Goal: Navigation & Orientation: Find specific page/section

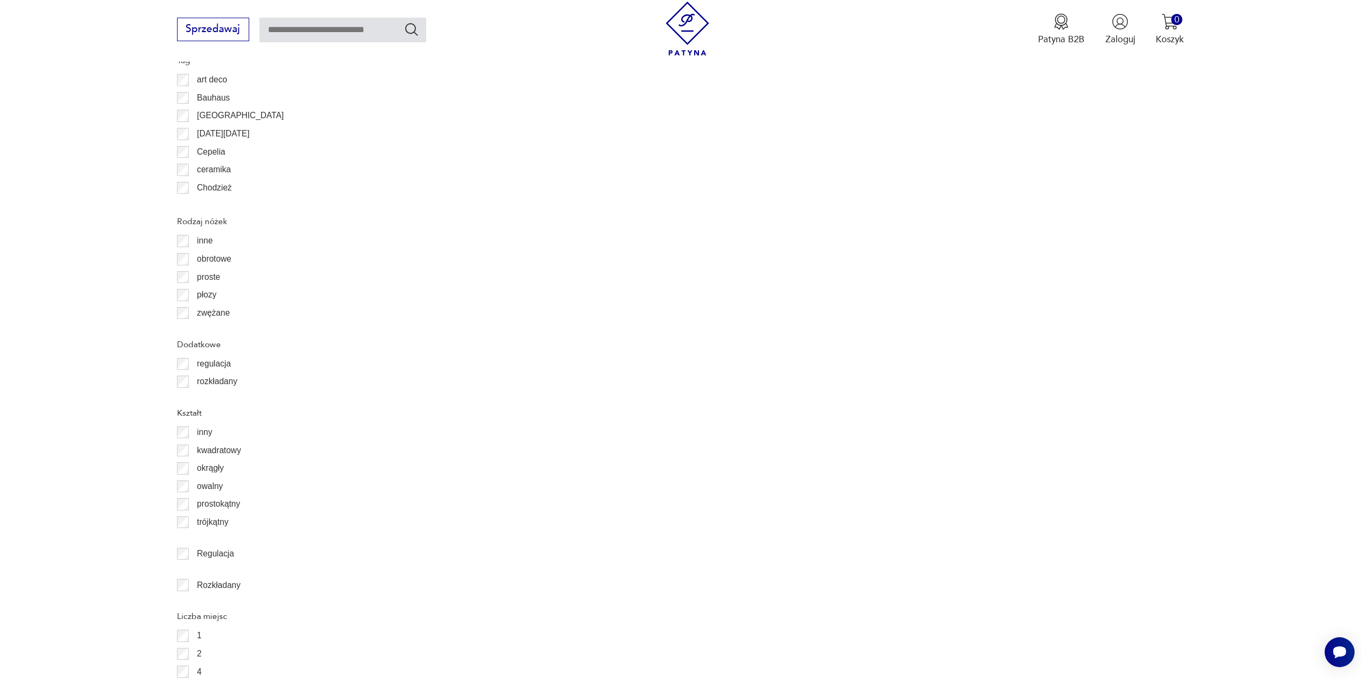
scroll to position [1318, 0]
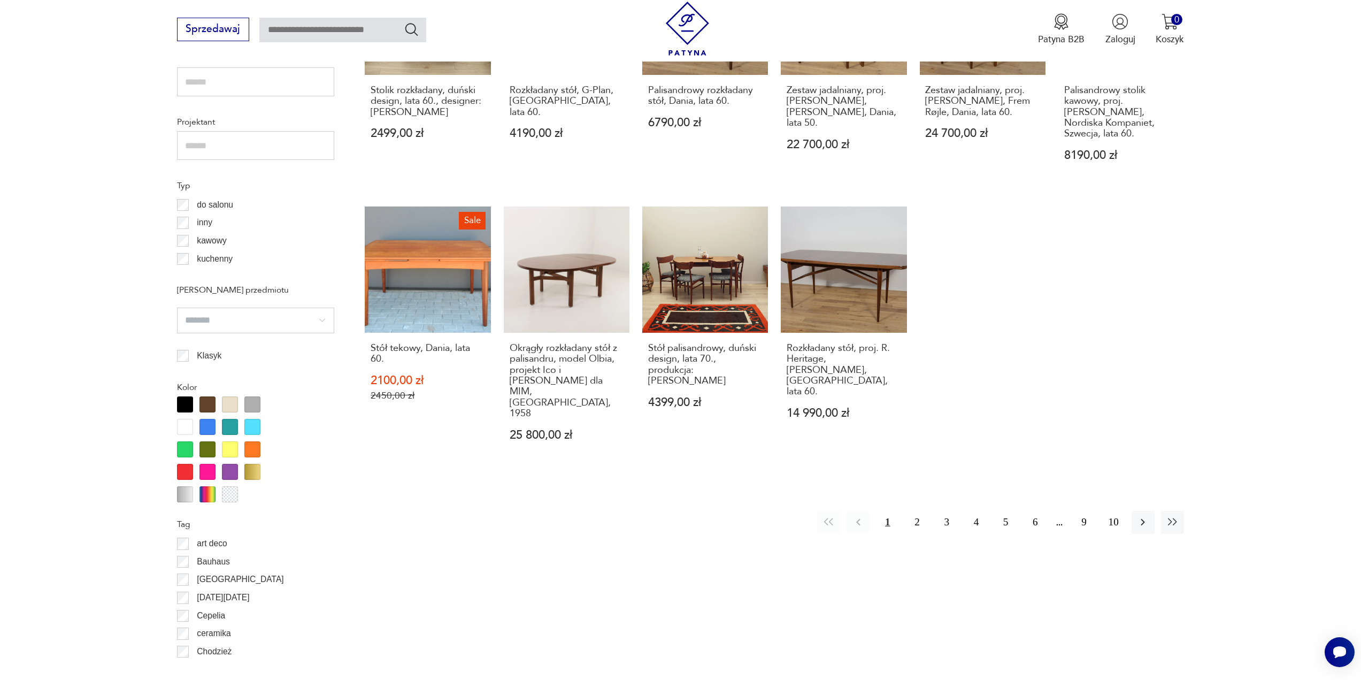
scroll to position [799, 0]
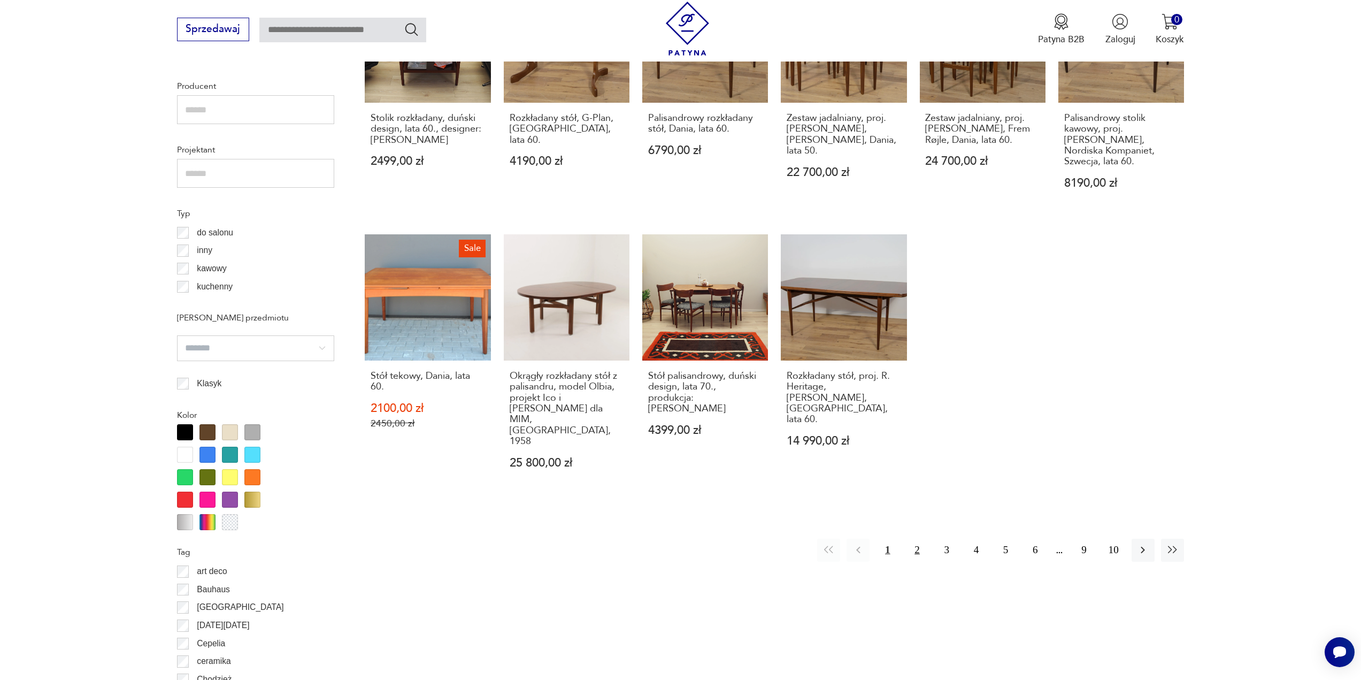
click at [916, 538] on button "2" at bounding box center [916, 549] width 23 height 23
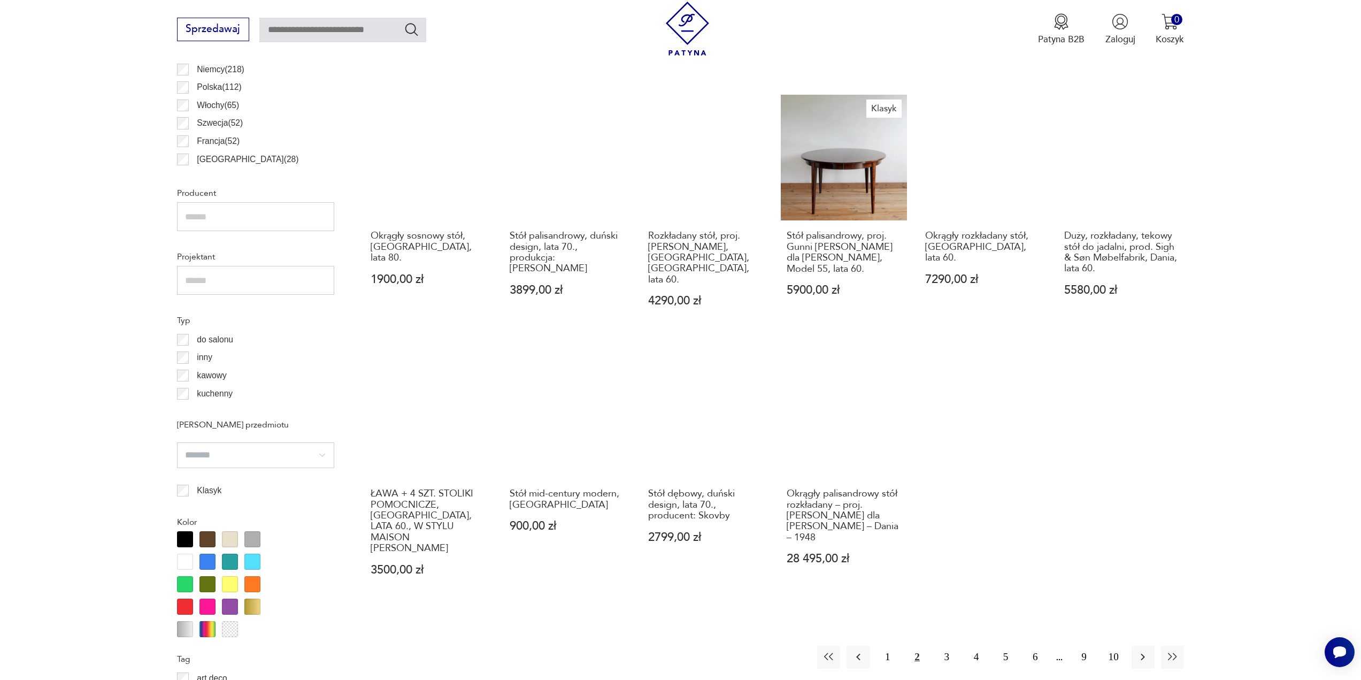
scroll to position [799, 0]
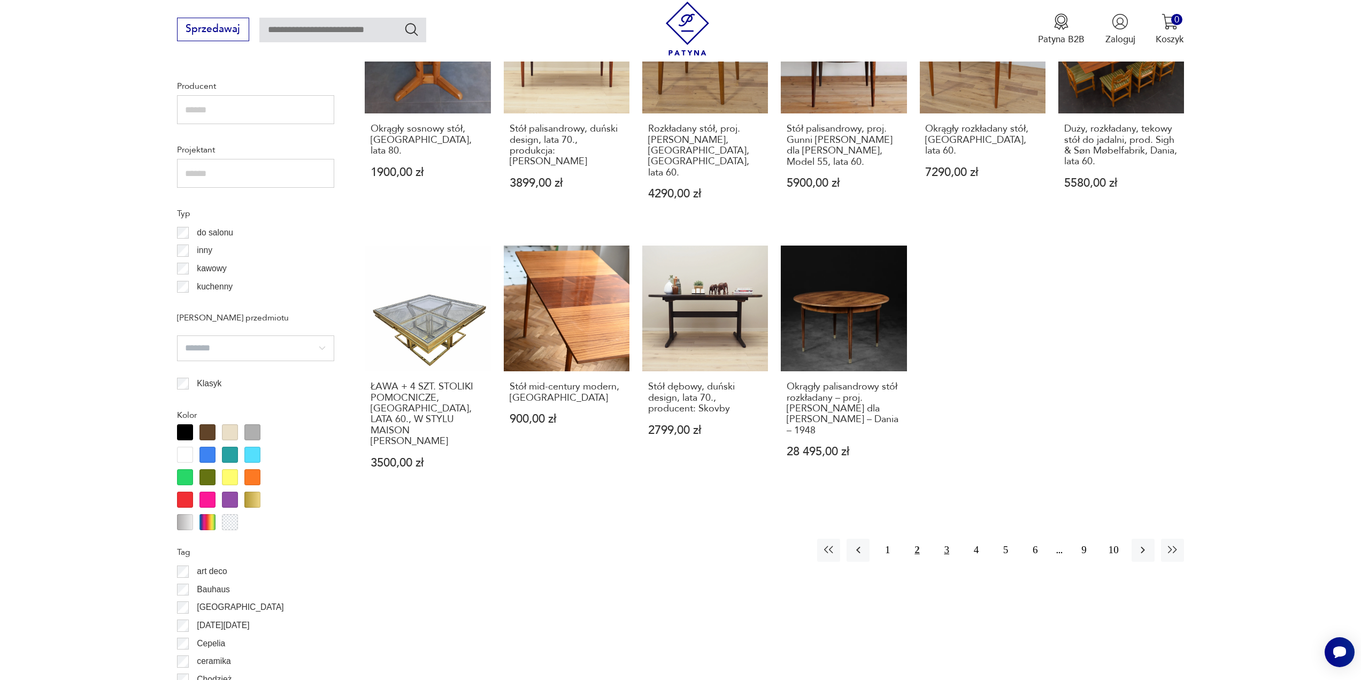
click at [944, 538] on button "3" at bounding box center [946, 549] width 23 height 23
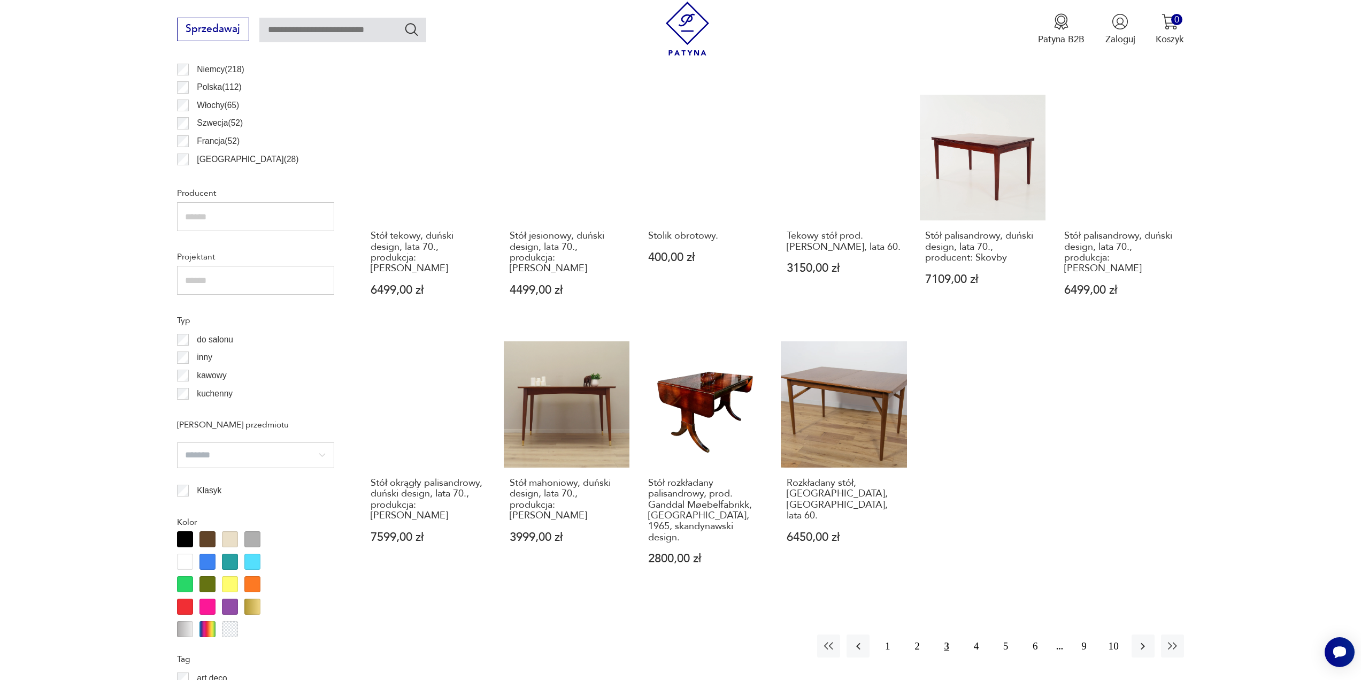
scroll to position [799, 0]
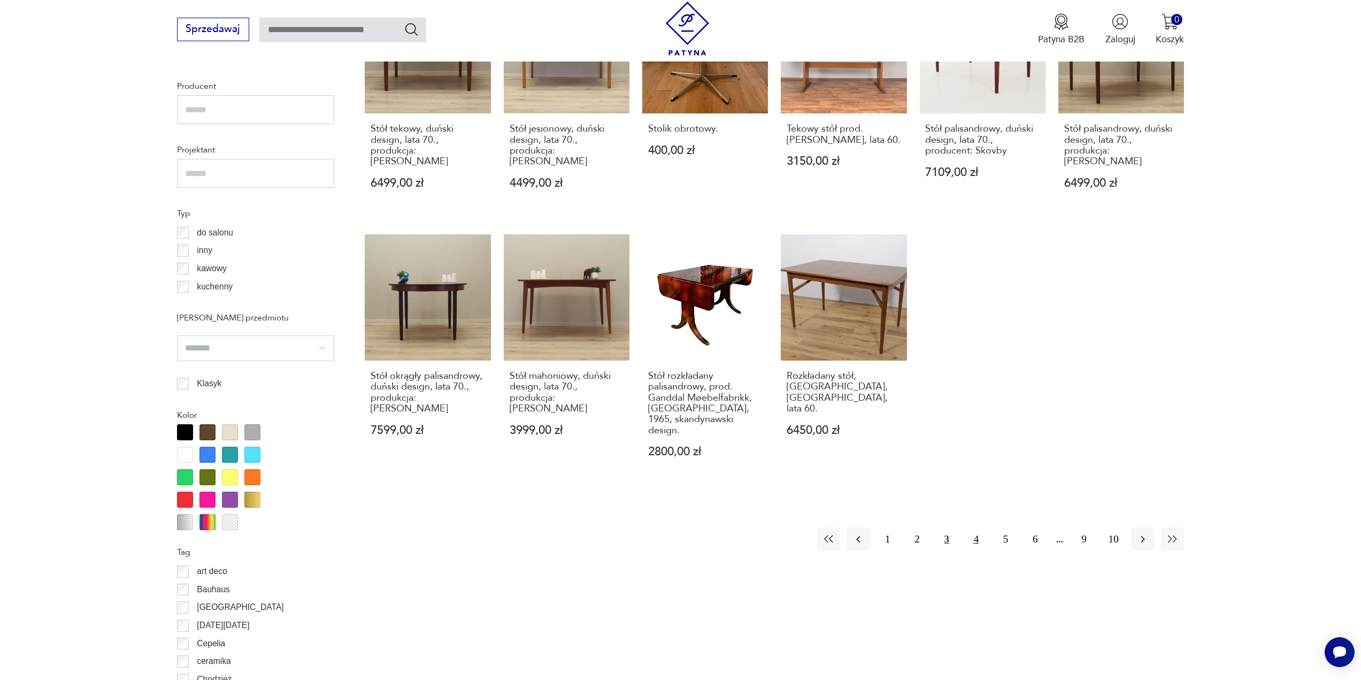
click at [975, 527] on button "4" at bounding box center [976, 538] width 23 height 23
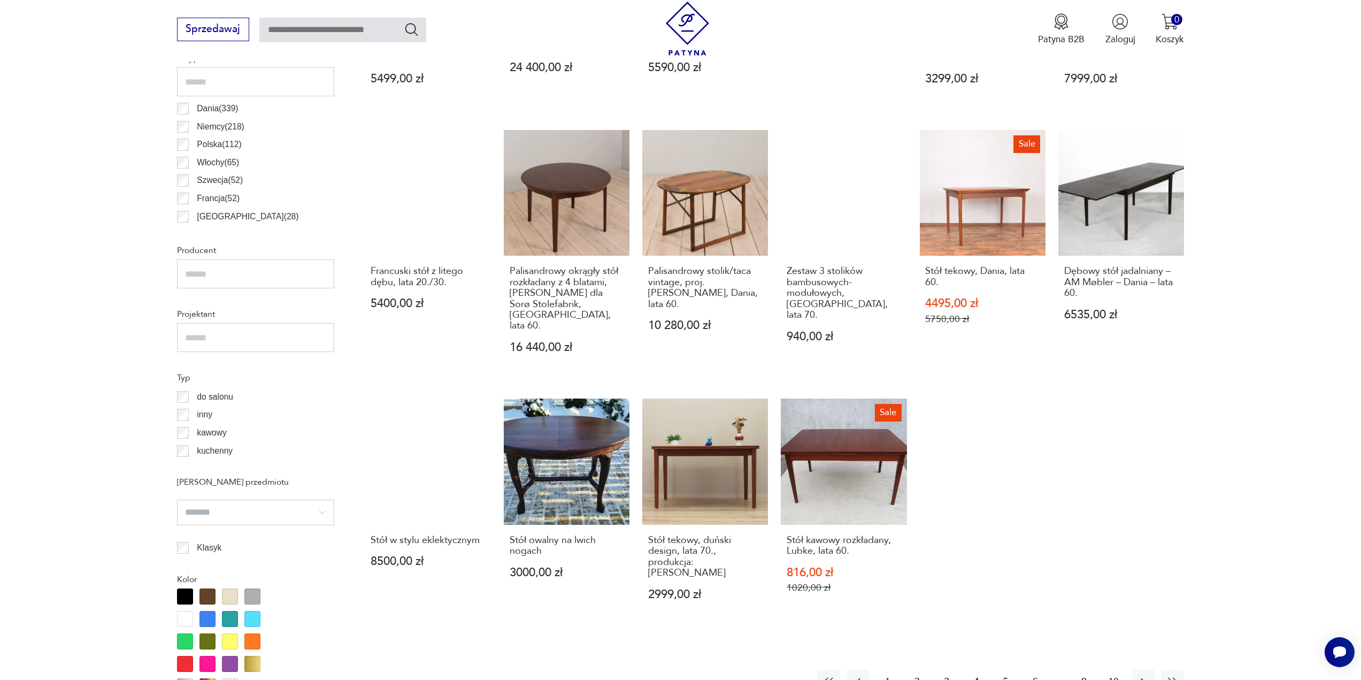
scroll to position [692, 0]
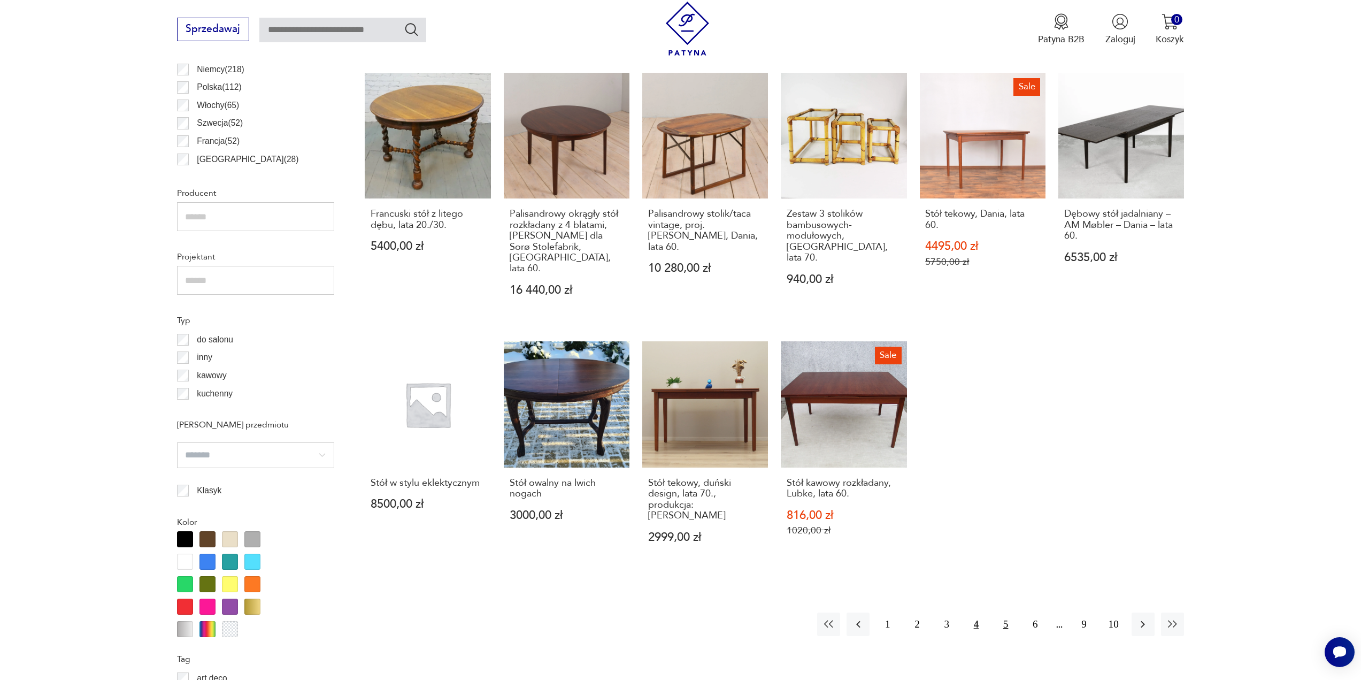
click at [1010, 612] on button "5" at bounding box center [1005, 623] width 23 height 23
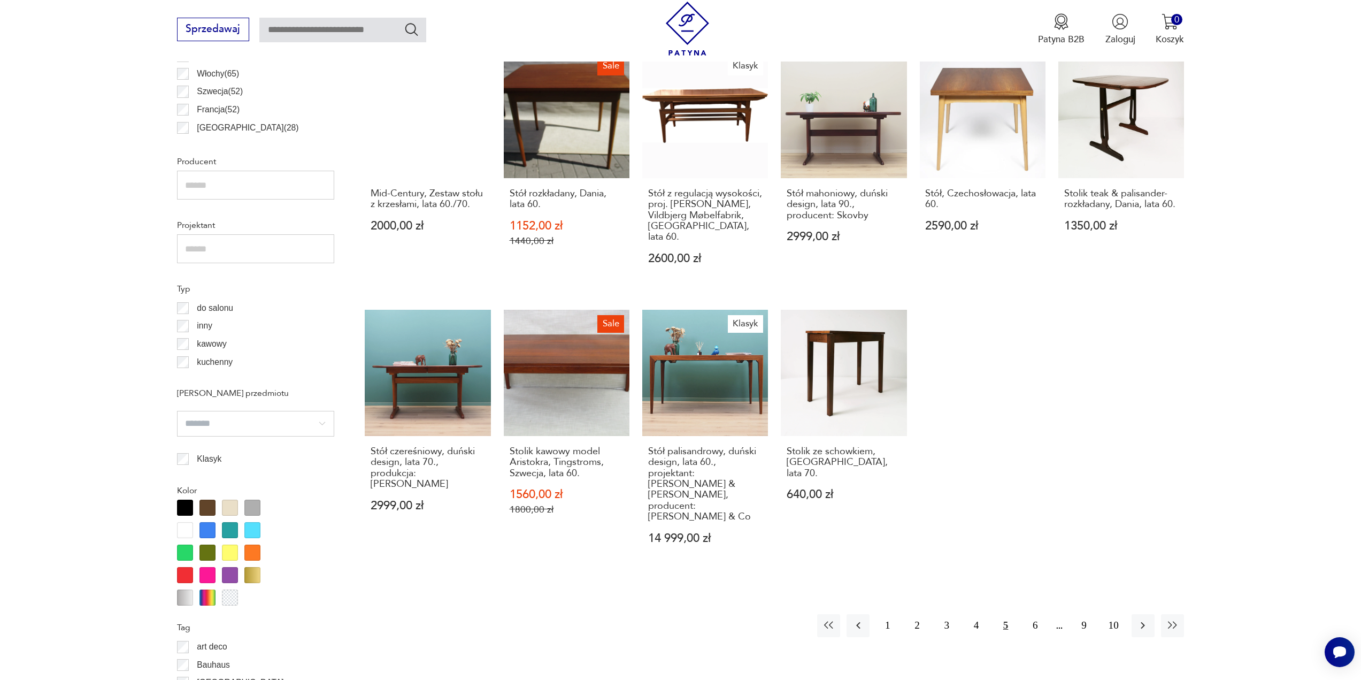
scroll to position [745, 0]
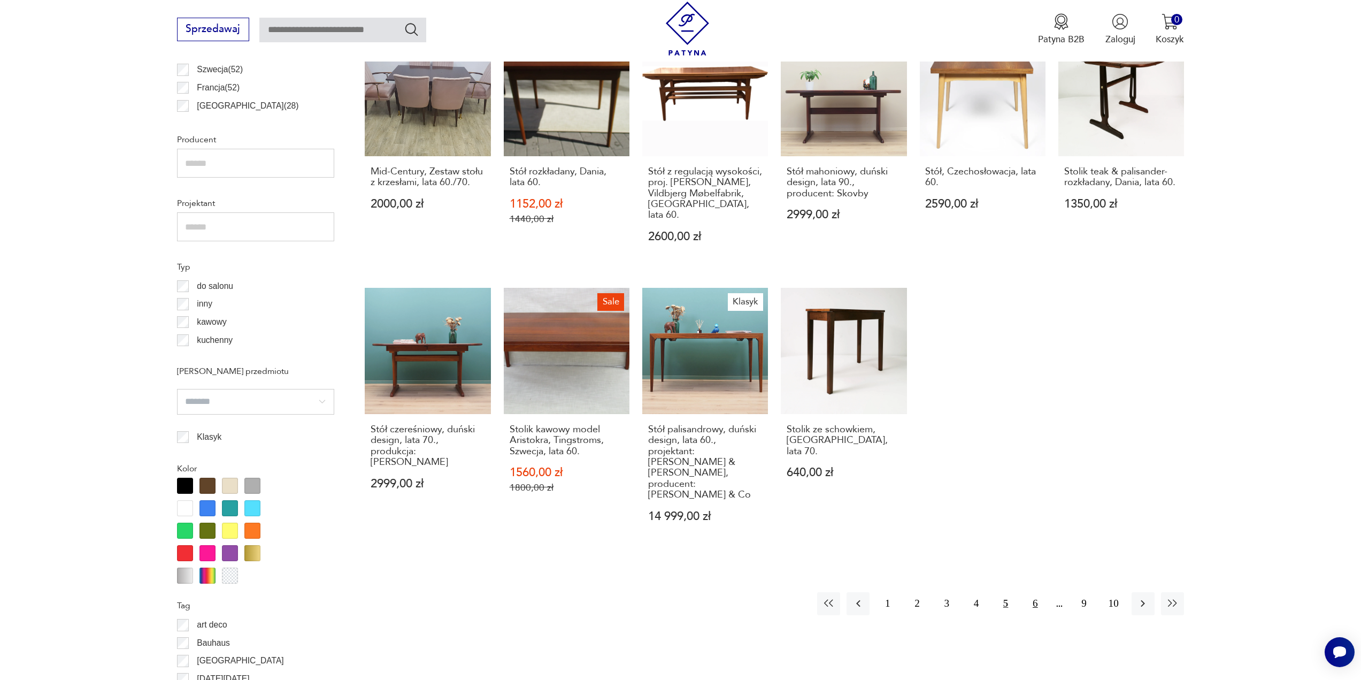
click at [1038, 592] on button "6" at bounding box center [1034, 603] width 23 height 23
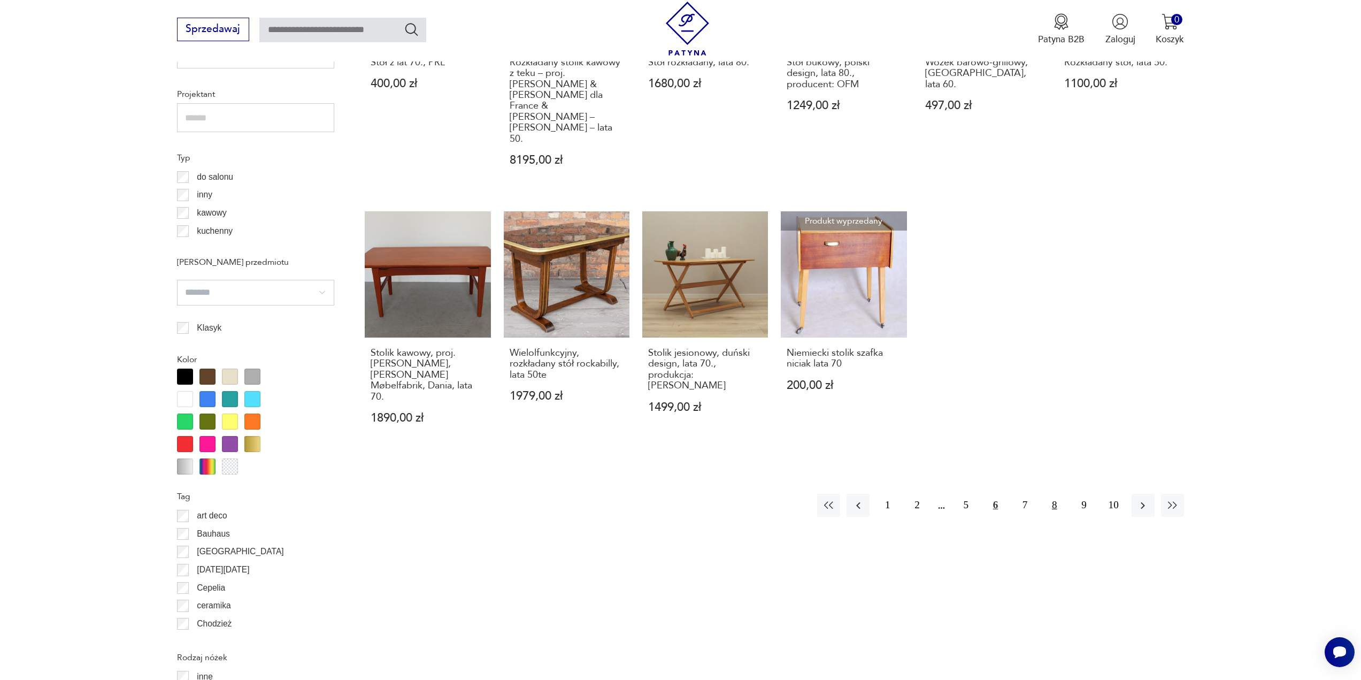
scroll to position [852, 0]
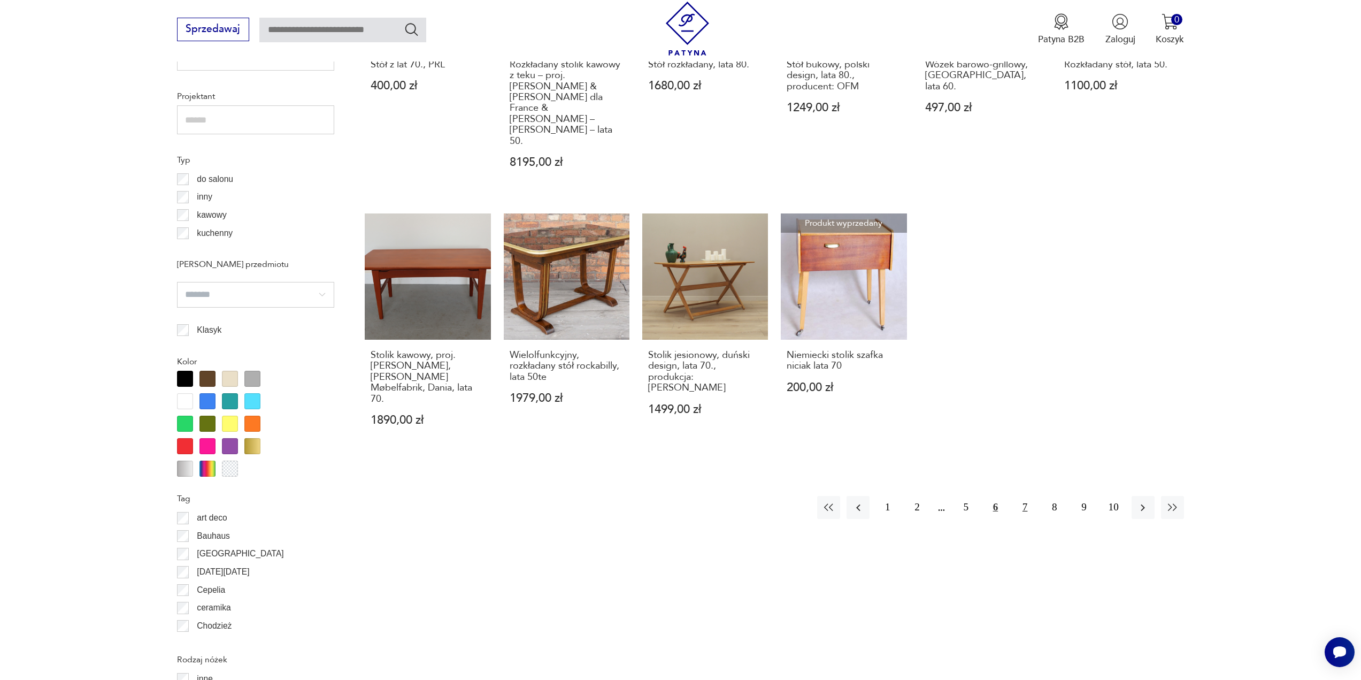
click at [1027, 496] on button "7" at bounding box center [1024, 507] width 23 height 23
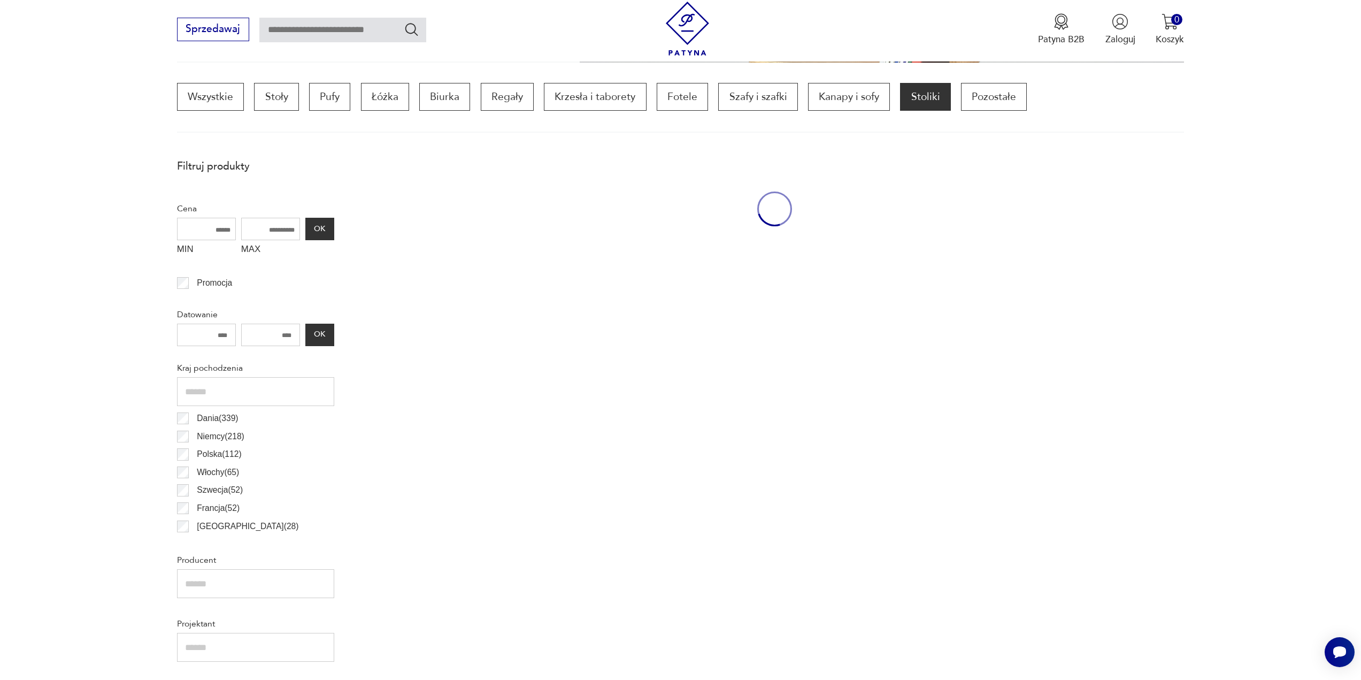
scroll to position [318, 0]
